Goal: Find specific page/section: Find specific page/section

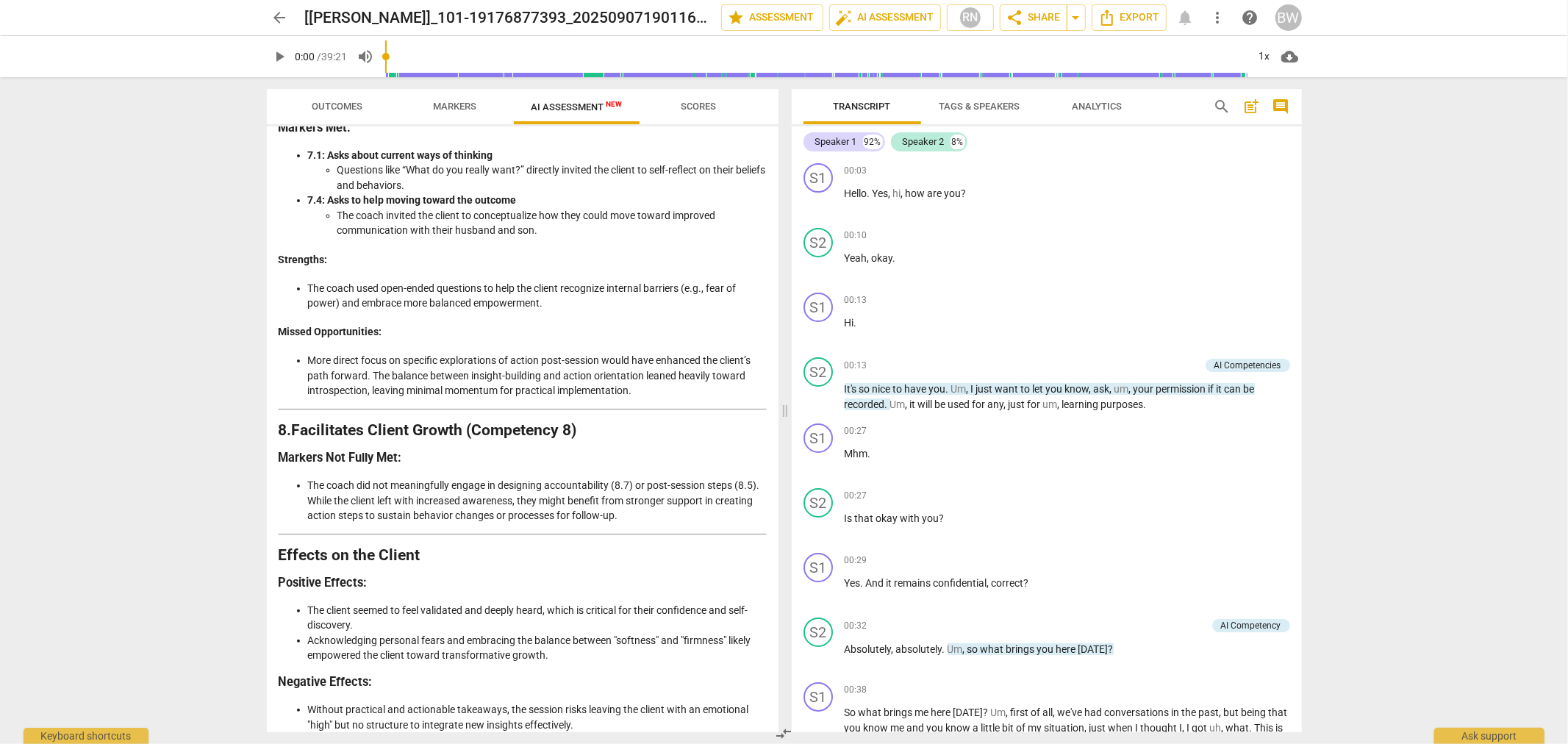
scroll to position [2336, 0]
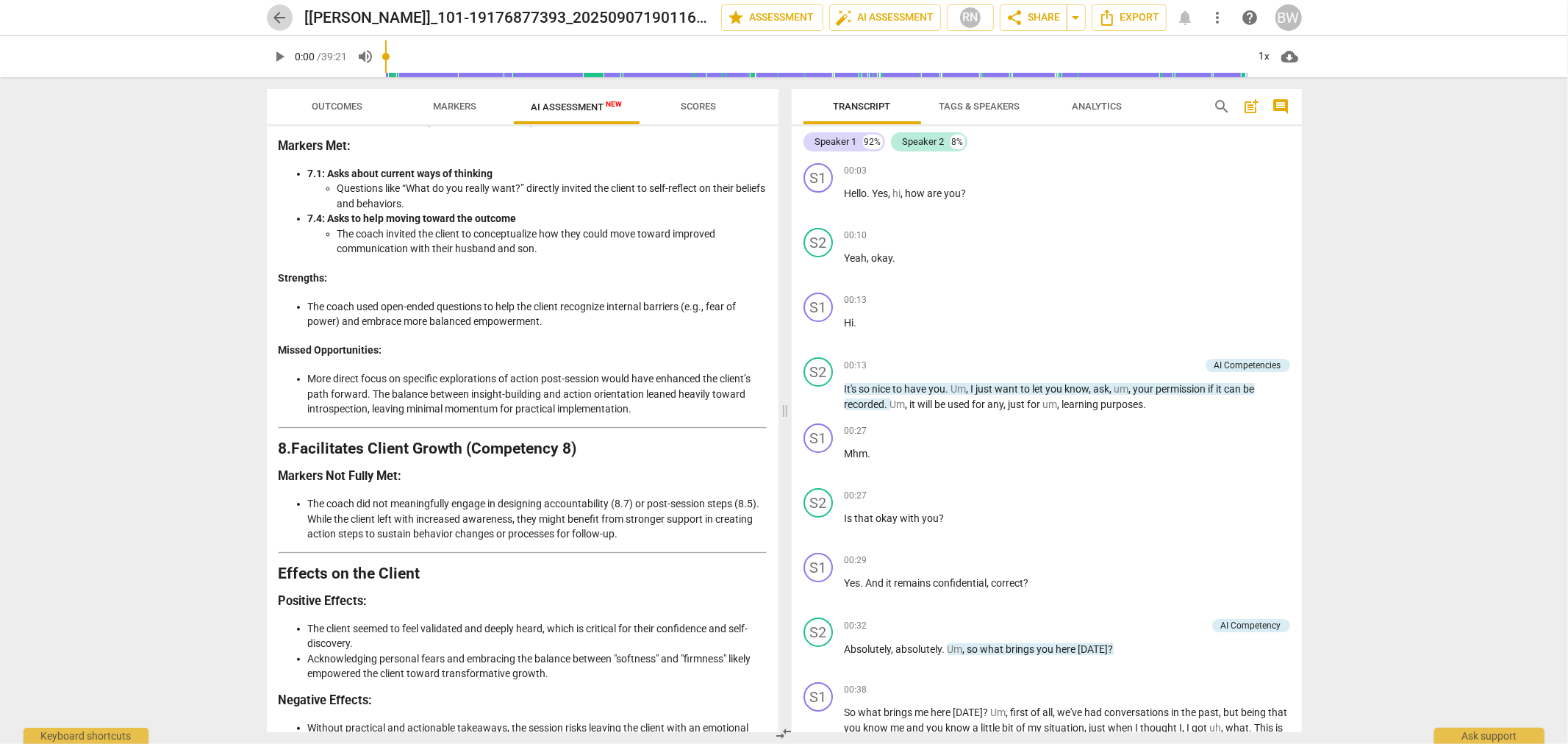
click at [291, 21] on span "arrow_back" at bounding box center [280, 17] width 27 height 18
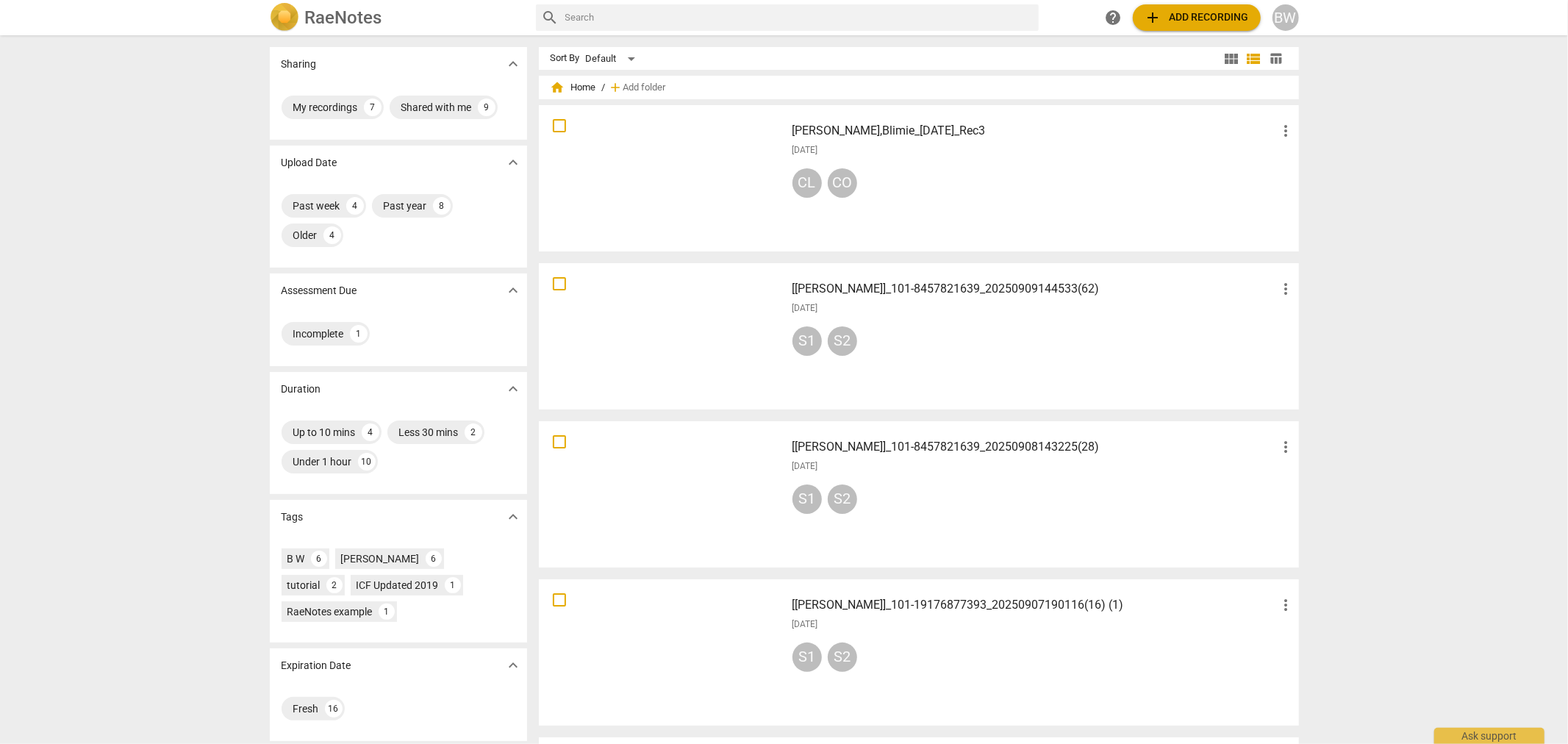
click at [276, 15] on img at bounding box center [284, 17] width 29 height 29
click at [916, 130] on h3 "[PERSON_NAME],Blimie_[DATE]_Rec3" at bounding box center [1035, 131] width 485 height 18
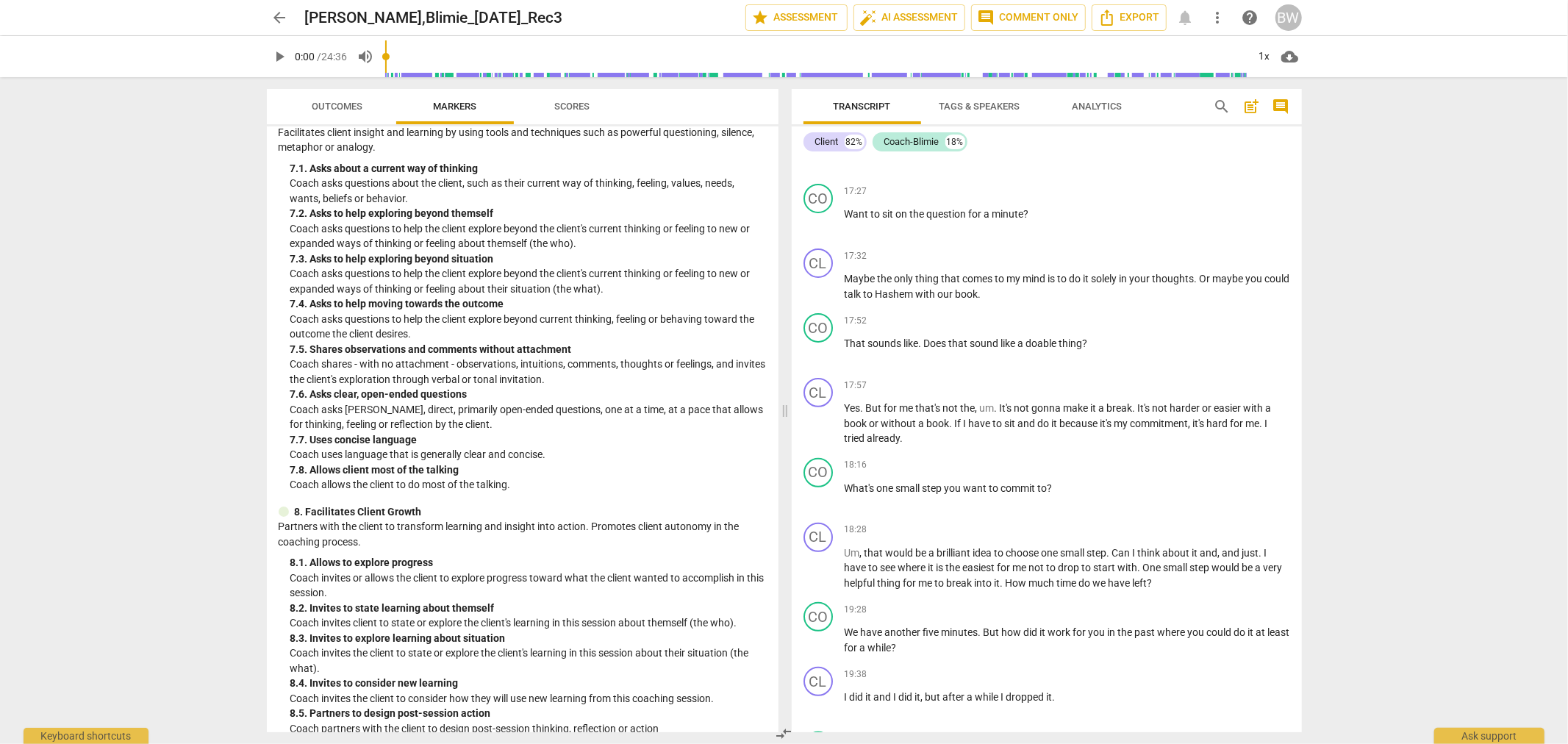
scroll to position [1391, 0]
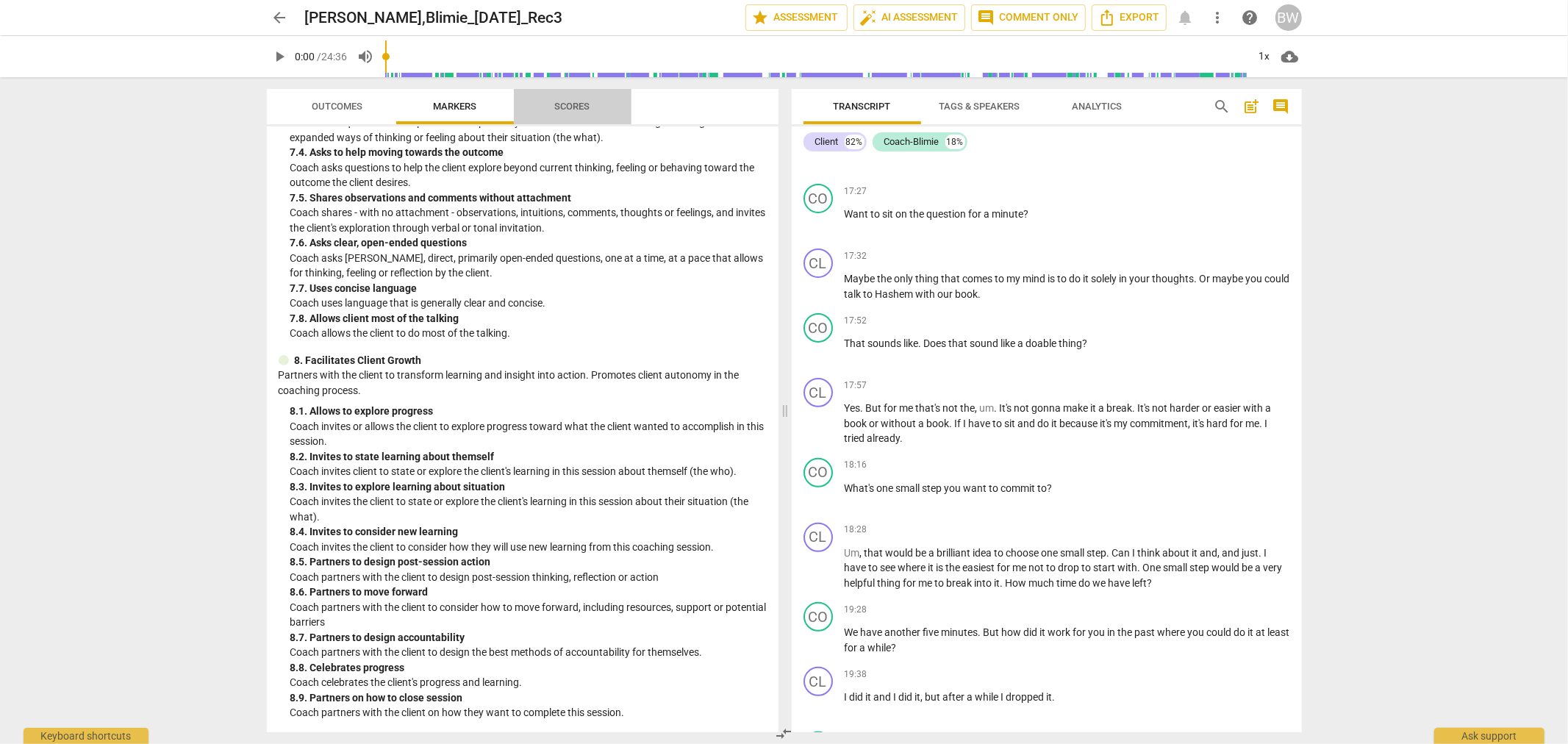
click at [563, 107] on span "Scores" at bounding box center [572, 106] width 35 height 11
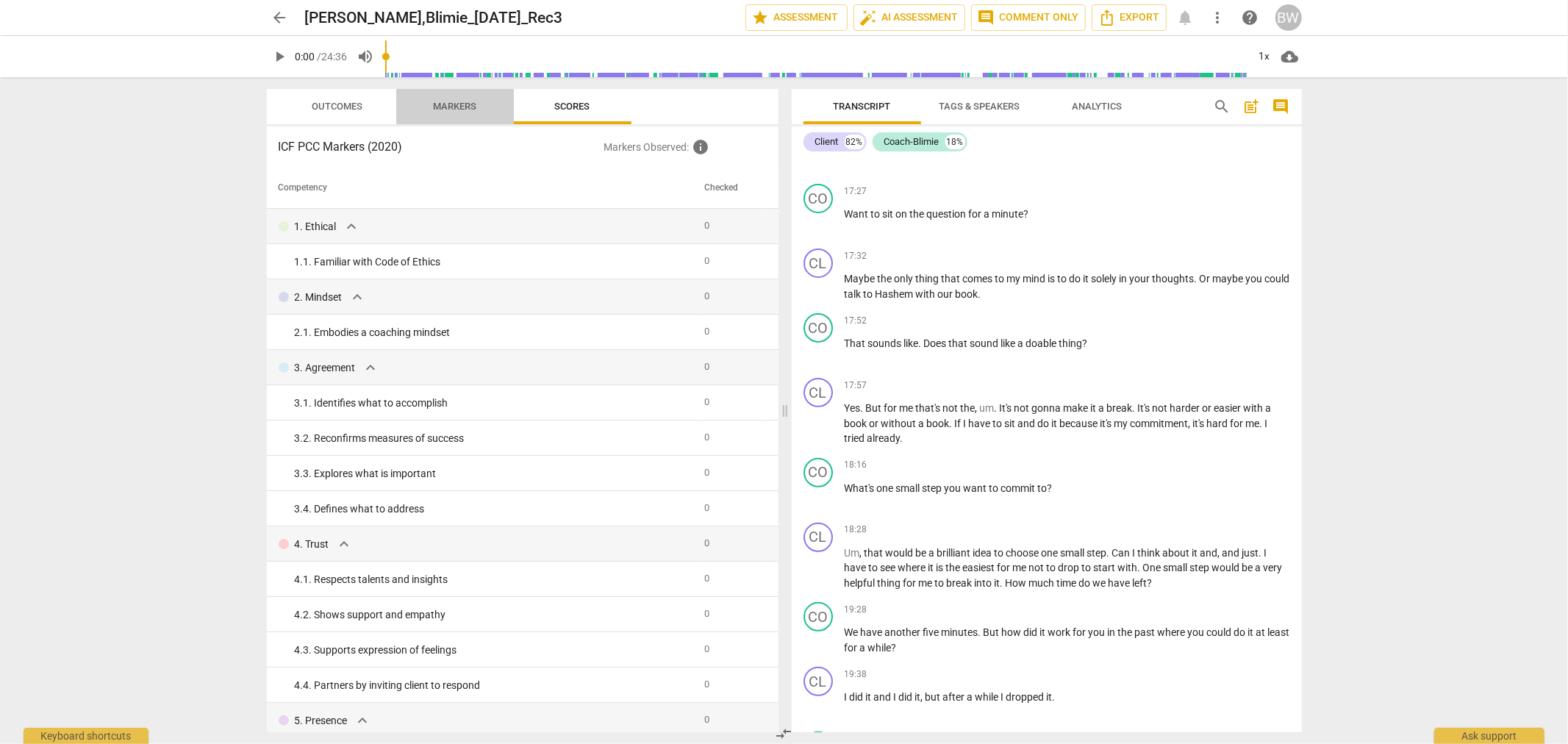
click at [466, 114] on span "Markers" at bounding box center [455, 106] width 79 height 20
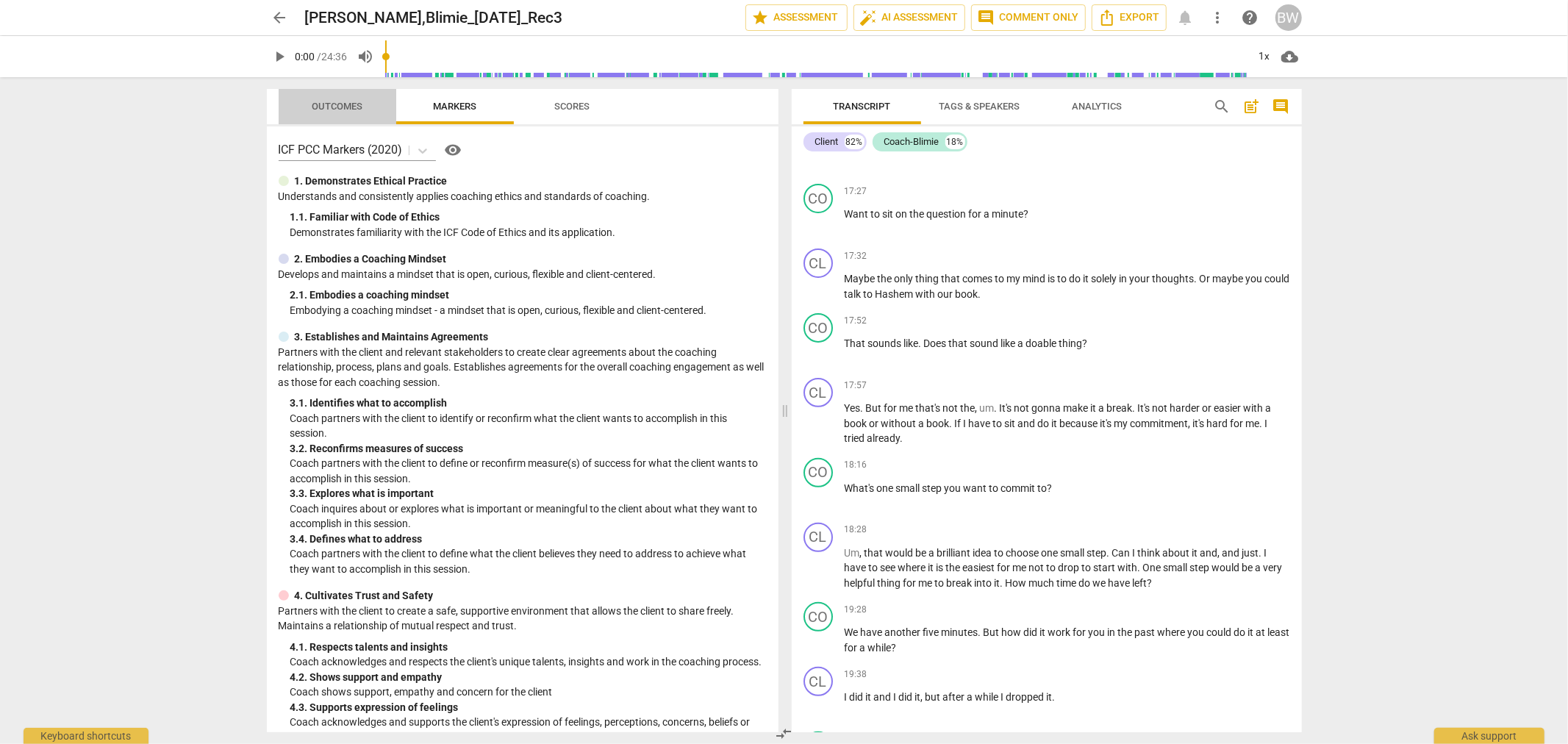
click at [328, 108] on span "Outcomes" at bounding box center [336, 106] width 50 height 11
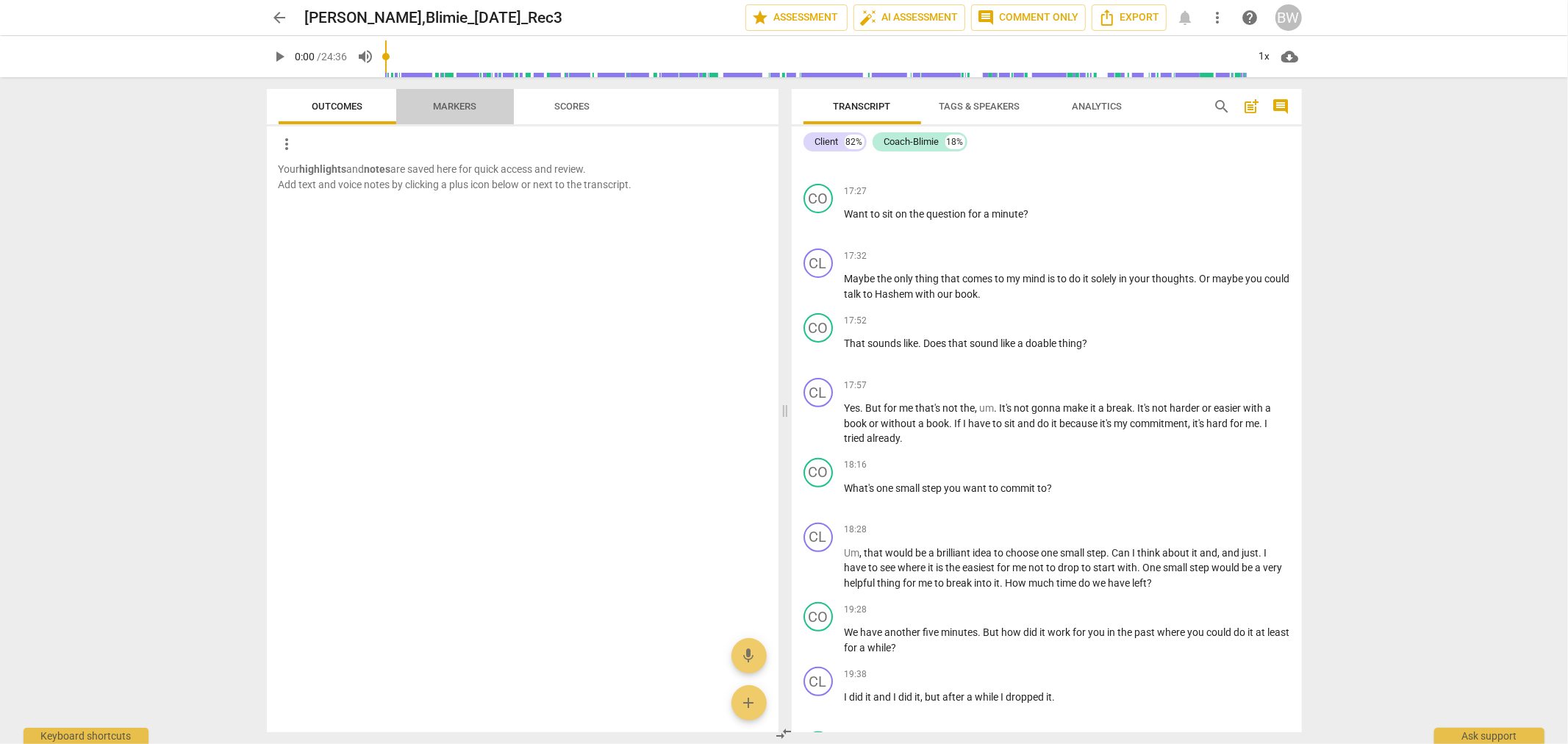
click at [451, 102] on span "Markers" at bounding box center [454, 106] width 44 height 11
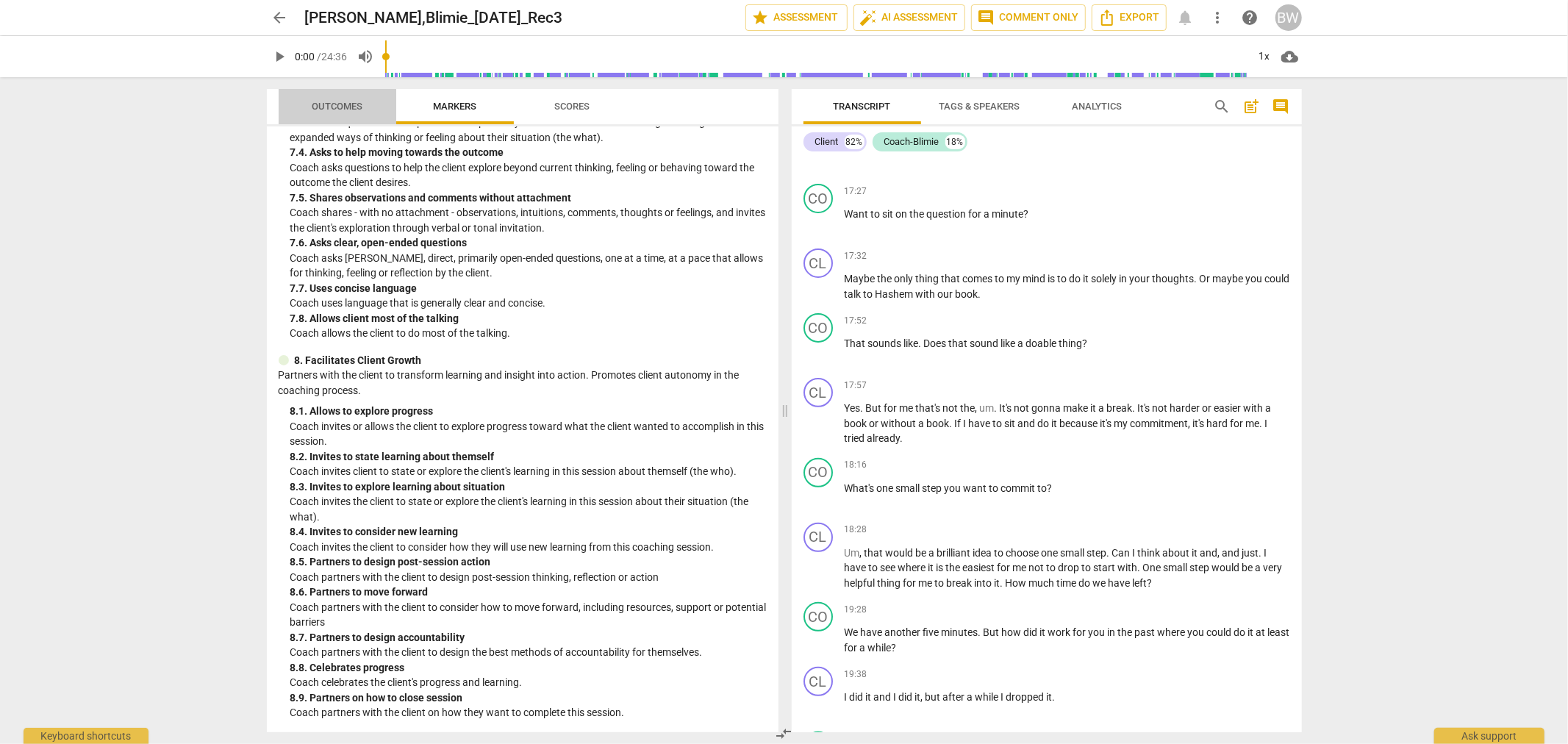
click at [343, 114] on span "Outcomes" at bounding box center [337, 106] width 86 height 20
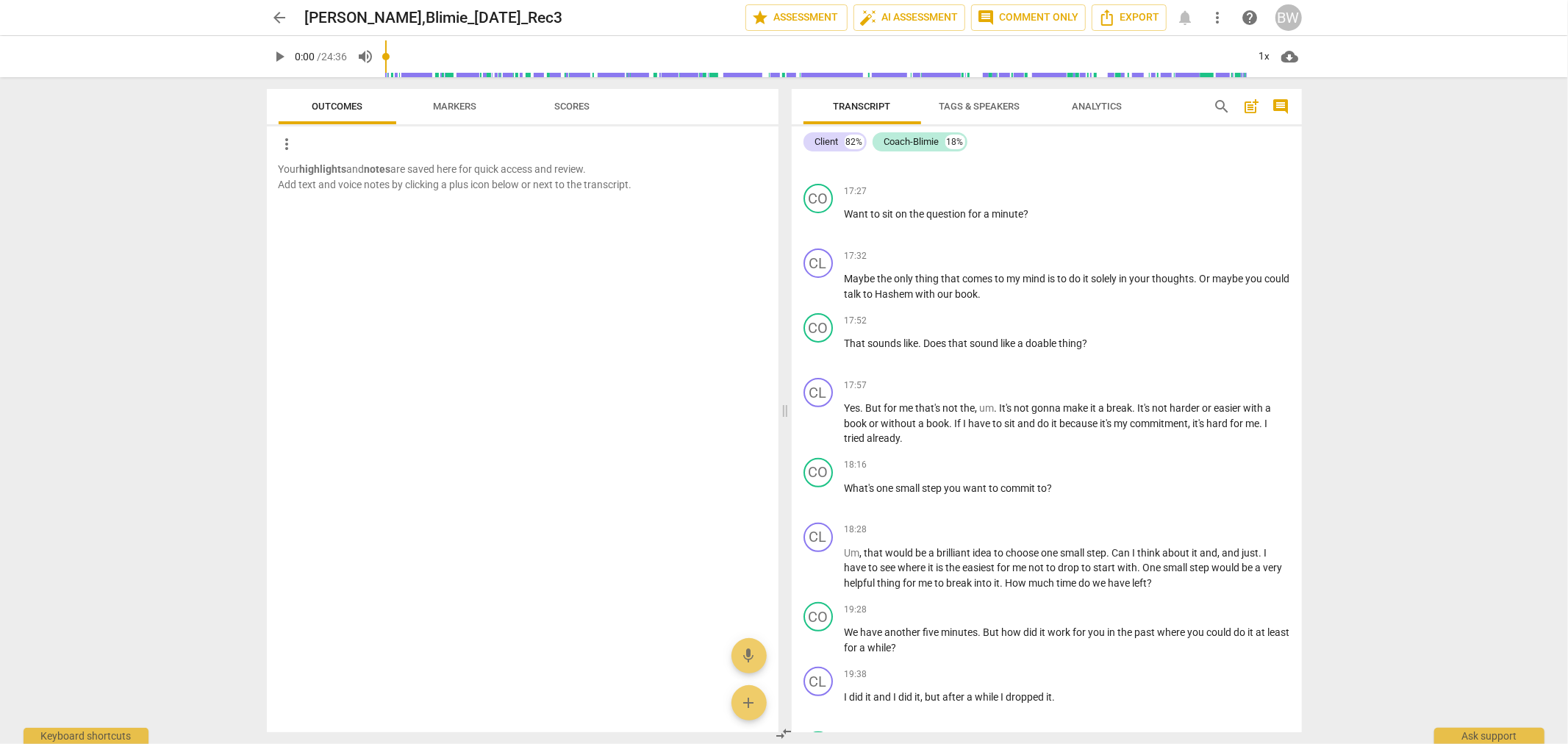
click at [584, 103] on span "Scores" at bounding box center [572, 106] width 35 height 11
